Goal: Transaction & Acquisition: Purchase product/service

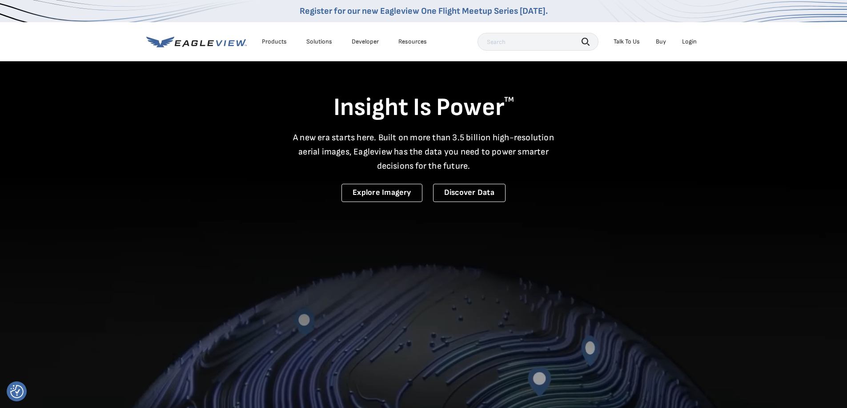
click at [692, 42] on div "Login" at bounding box center [689, 42] width 15 height 8
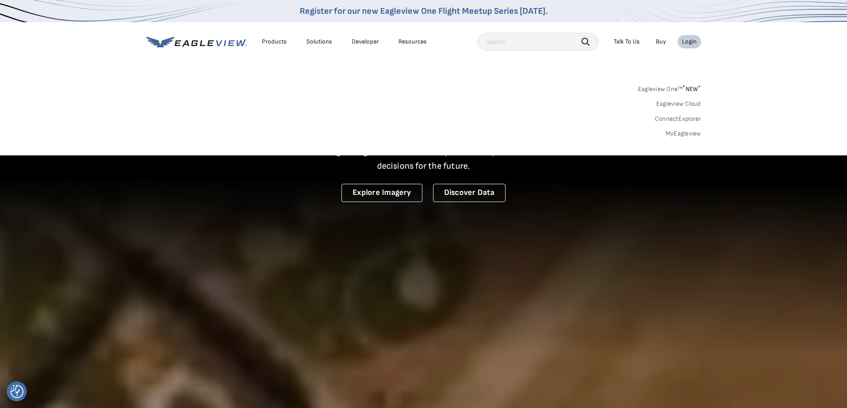
click at [676, 132] on link "MyEagleview" at bounding box center [683, 134] width 36 height 8
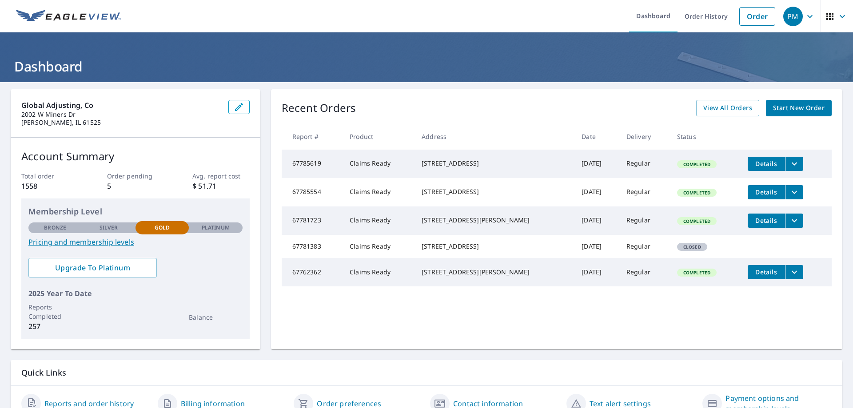
click at [784, 106] on span "Start New Order" at bounding box center [799, 108] width 52 height 11
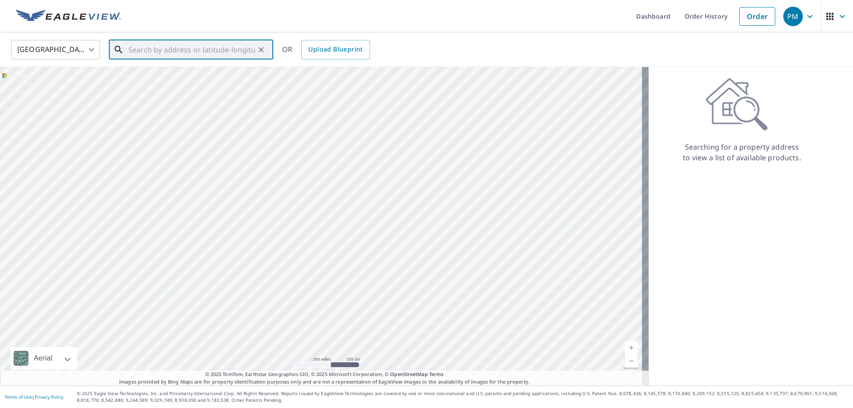
click at [151, 52] on input "text" at bounding box center [191, 49] width 127 height 25
paste input "[STREET_ADDRESS] Palatine, IL 60067"
click at [163, 74] on span "[STREET_ADDRESS]" at bounding box center [197, 75] width 140 height 11
type input "[STREET_ADDRESS]"
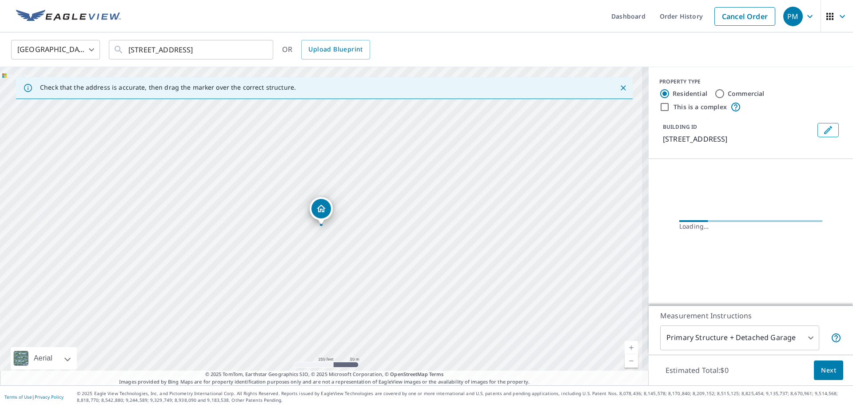
scroll to position [0, 0]
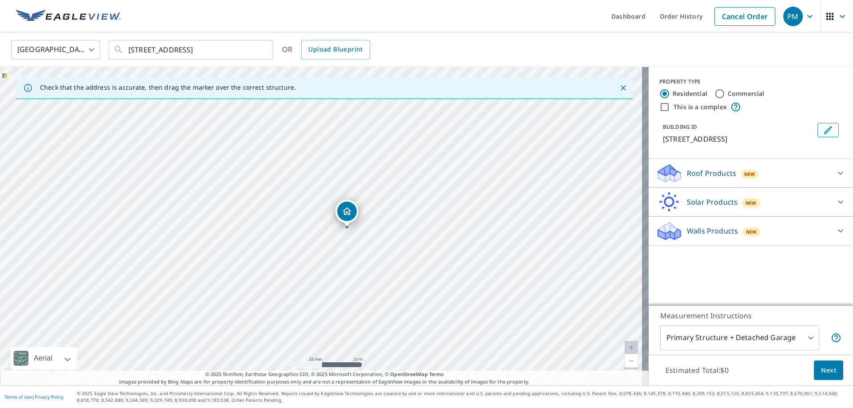
drag, startPoint x: 324, startPoint y: 212, endPoint x: 349, endPoint y: 214, distance: 25.9
click at [821, 368] on span "Next" at bounding box center [828, 370] width 15 height 11
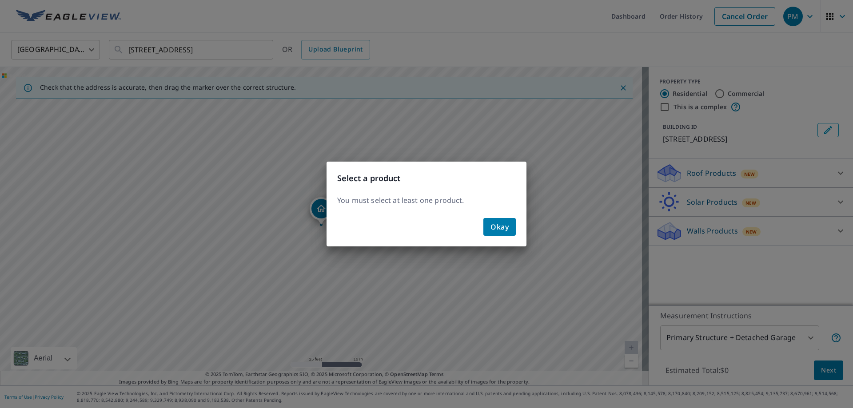
click at [495, 220] on button "Okay" at bounding box center [500, 227] width 32 height 18
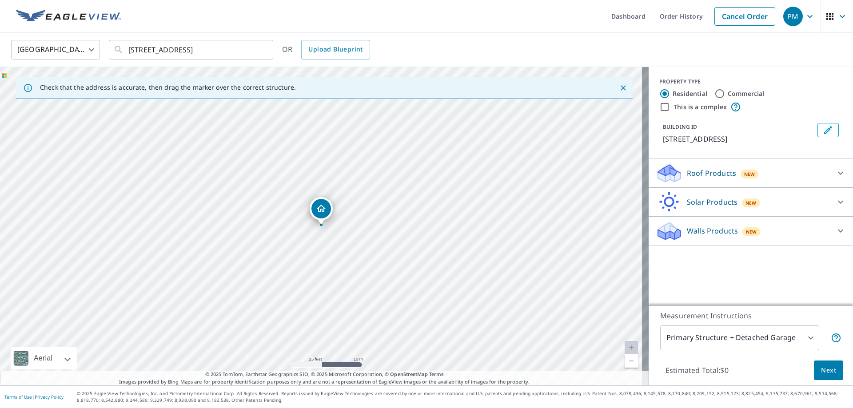
click at [708, 174] on p "Roof Products" at bounding box center [711, 173] width 49 height 11
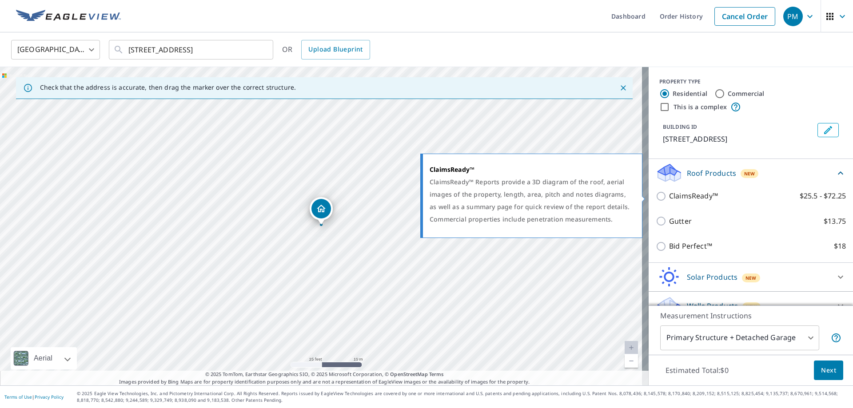
click at [669, 196] on p "ClaimsReady™" at bounding box center [693, 196] width 49 height 11
click at [669, 196] on input "ClaimsReady™ $25.5 - $72.25" at bounding box center [662, 196] width 13 height 11
checkbox input "true"
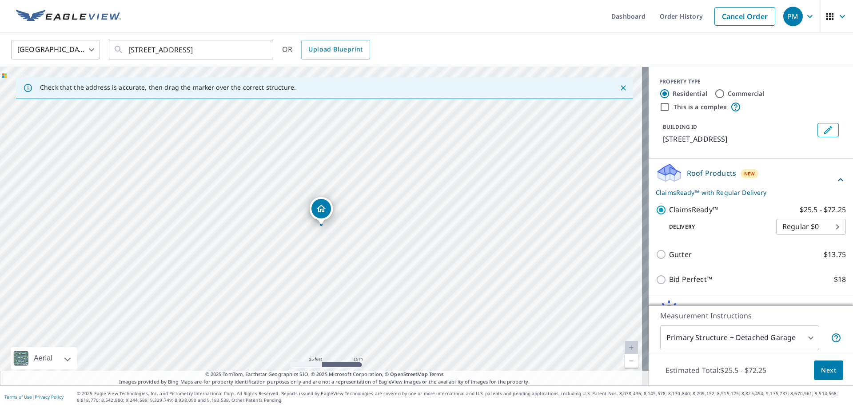
click at [821, 370] on span "Next" at bounding box center [828, 370] width 15 height 11
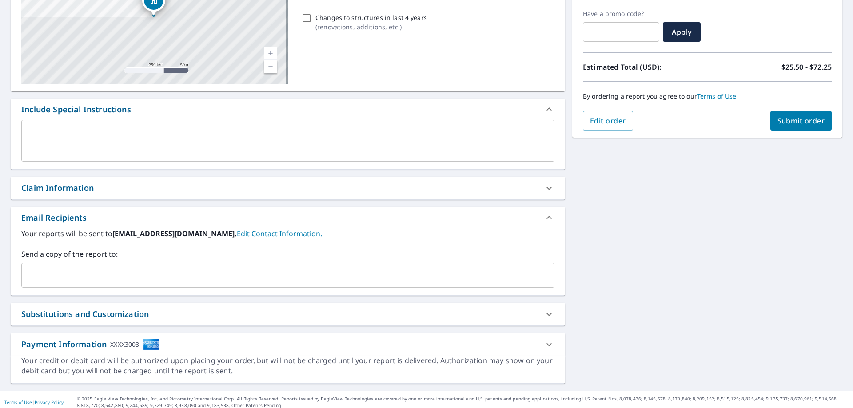
scroll to position [151, 0]
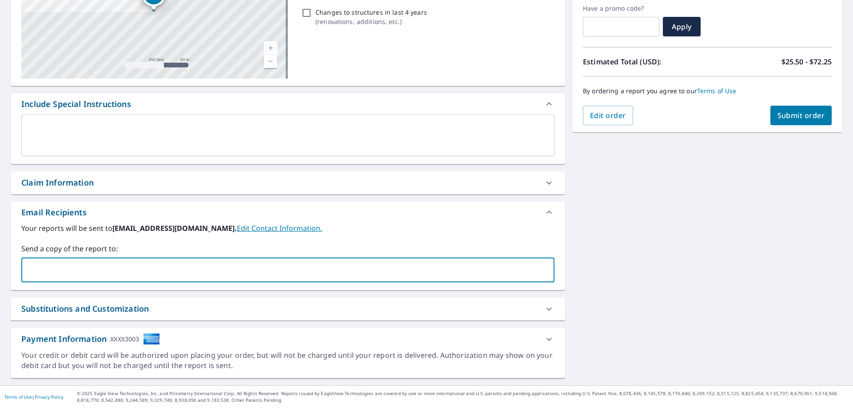
click at [70, 271] on input "text" at bounding box center [281, 270] width 512 height 17
type input "[EMAIL_ADDRESS][DOMAIN_NAME]"
click at [812, 112] on span "Submit order" at bounding box center [802, 116] width 48 height 10
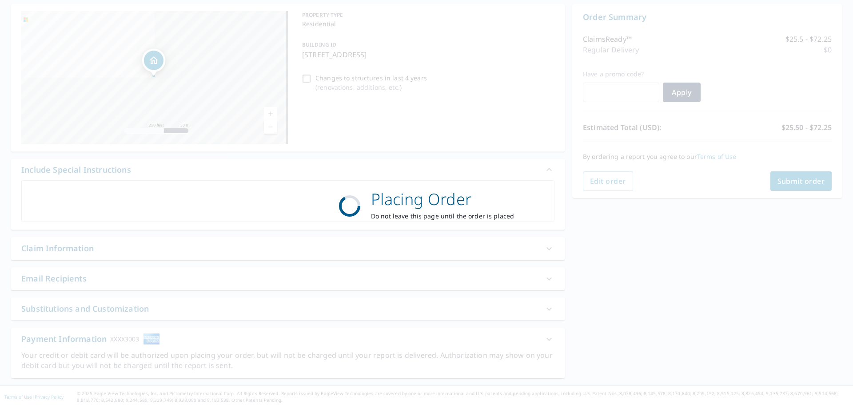
scroll to position [85, 0]
